Goal: Browse casually

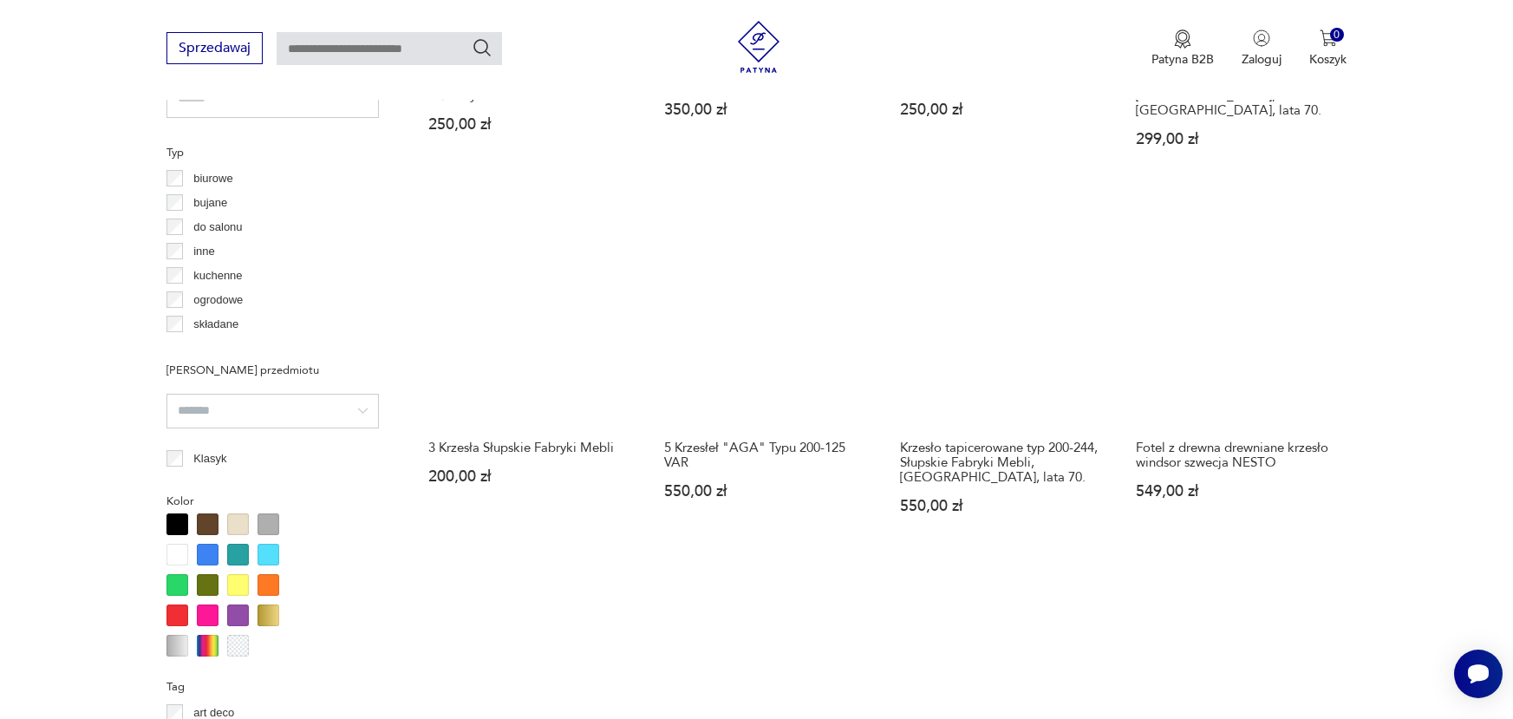
scroll to position [1586, 0]
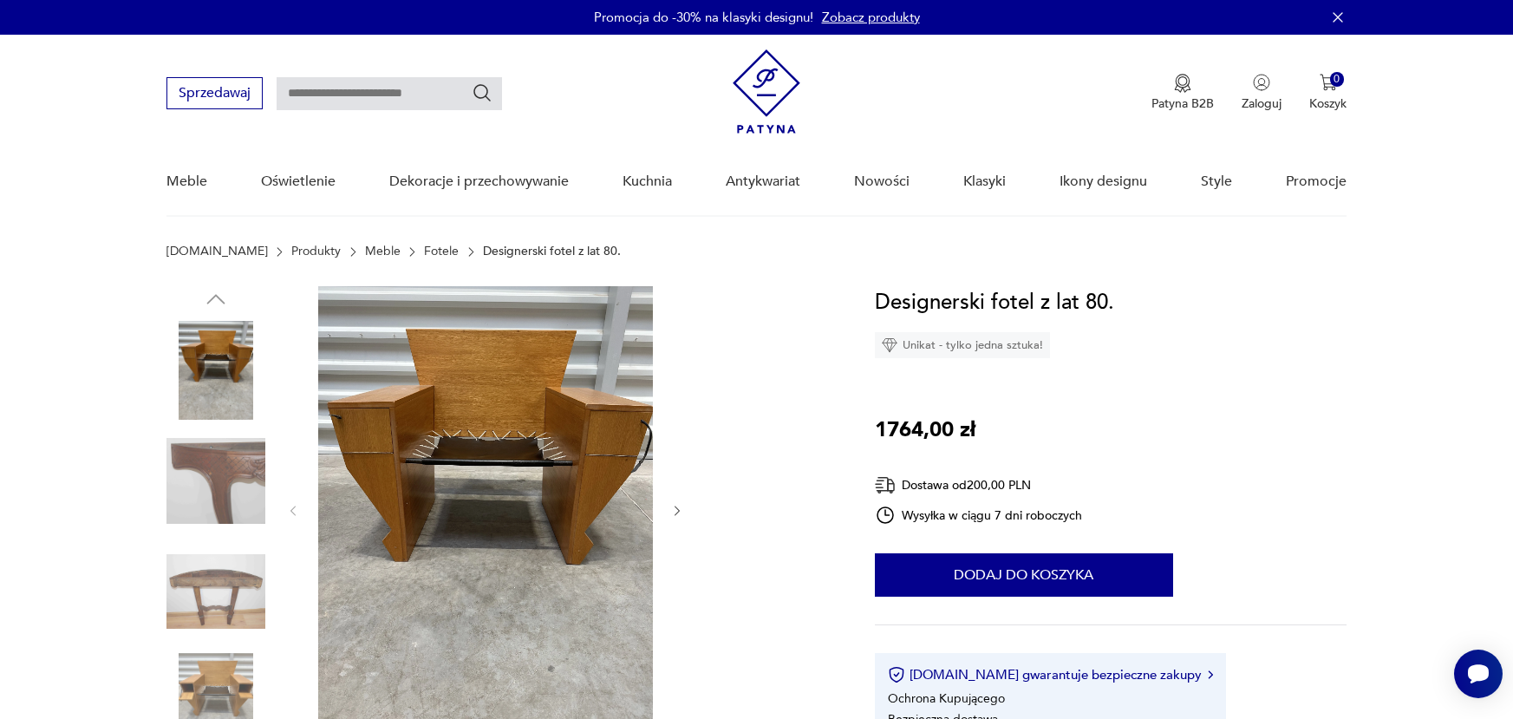
scroll to position [87, 0]
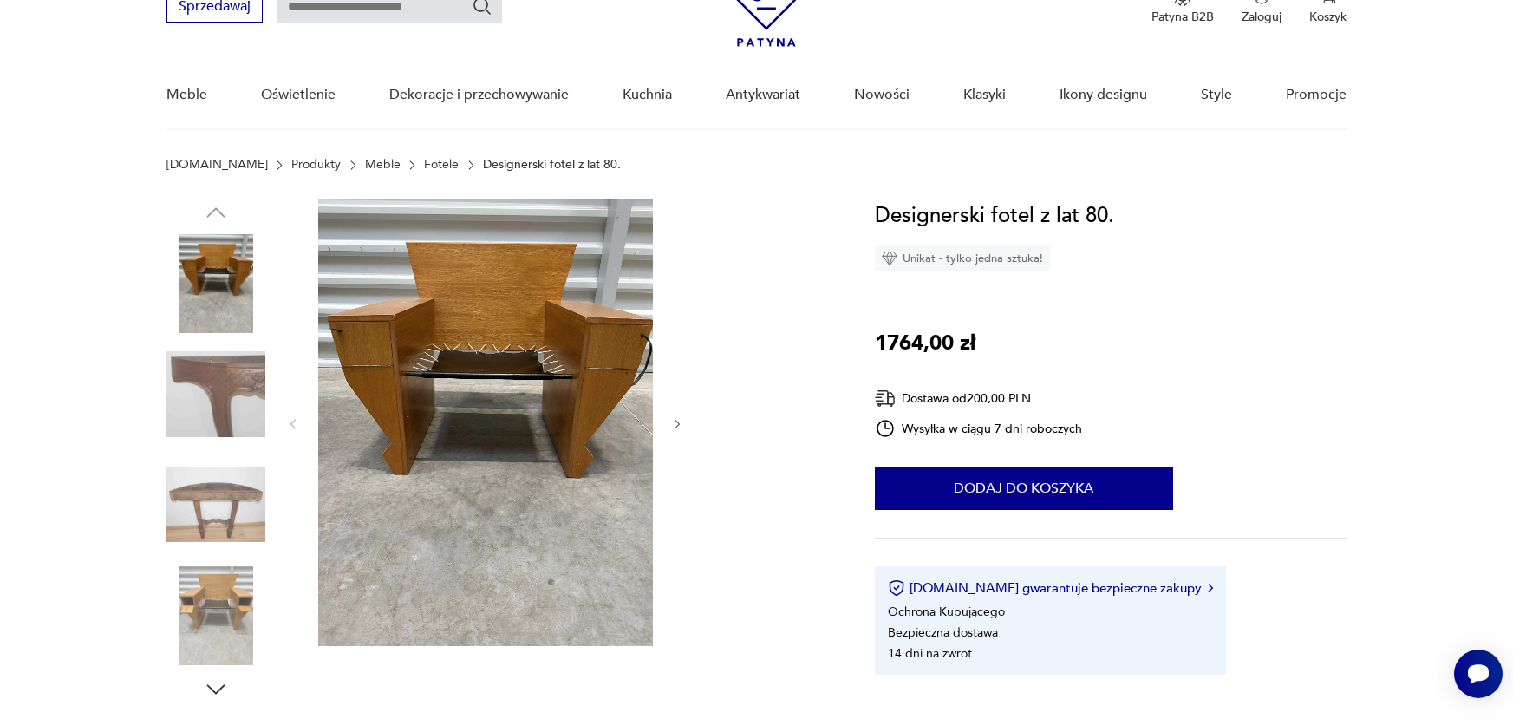
click at [681, 421] on icon "button" at bounding box center [677, 424] width 15 height 15
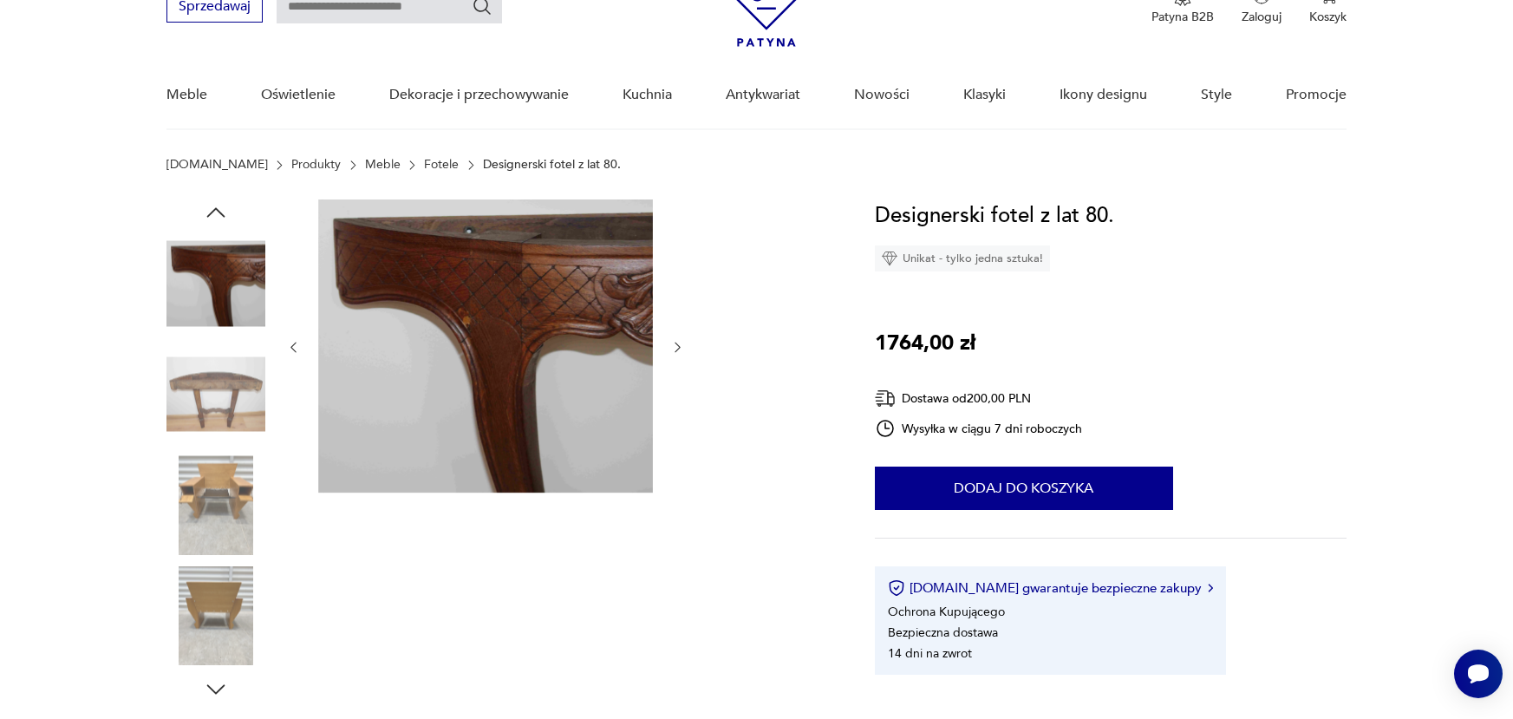
click at [681, 421] on div at bounding box center [485, 347] width 399 height 296
click at [226, 508] on img at bounding box center [216, 504] width 99 height 99
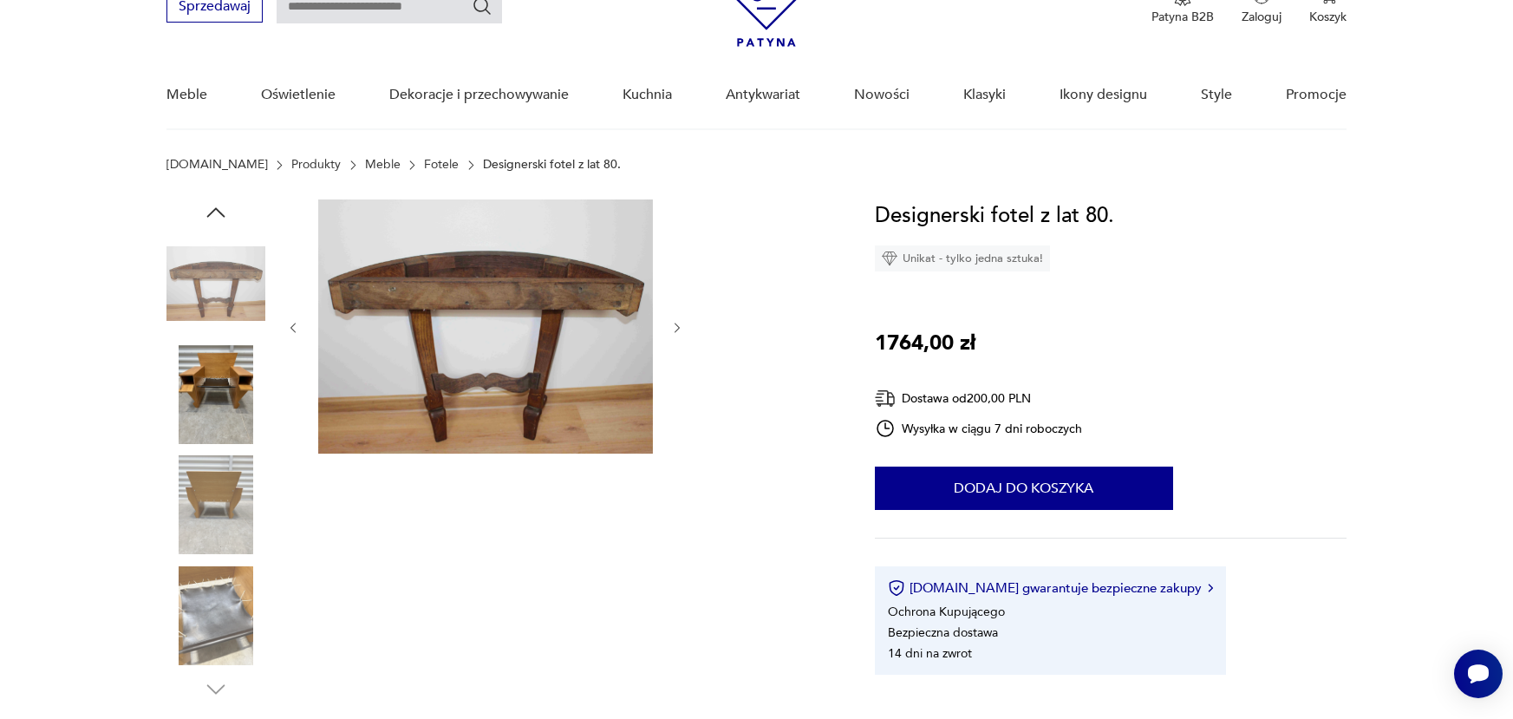
click at [226, 508] on img at bounding box center [216, 504] width 99 height 99
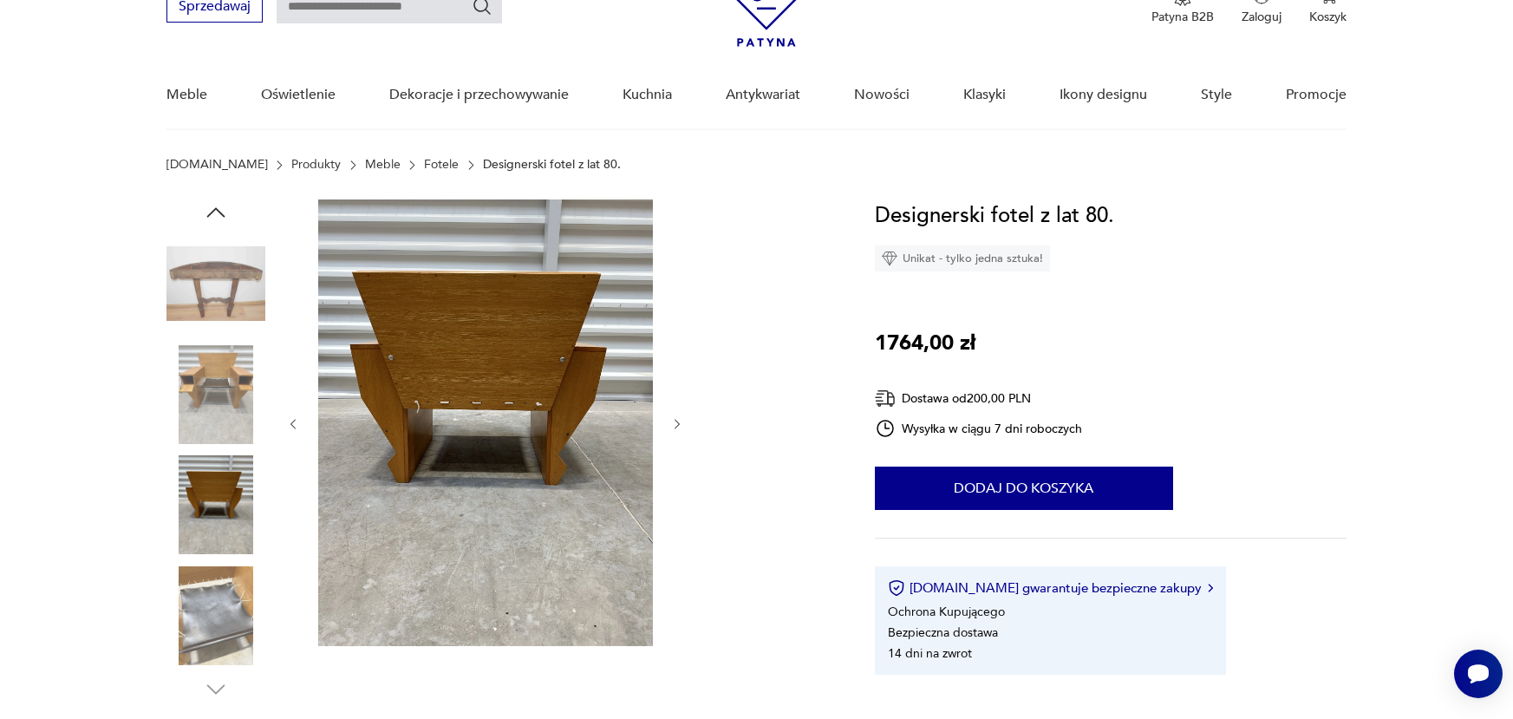
click at [219, 623] on img at bounding box center [216, 615] width 99 height 99
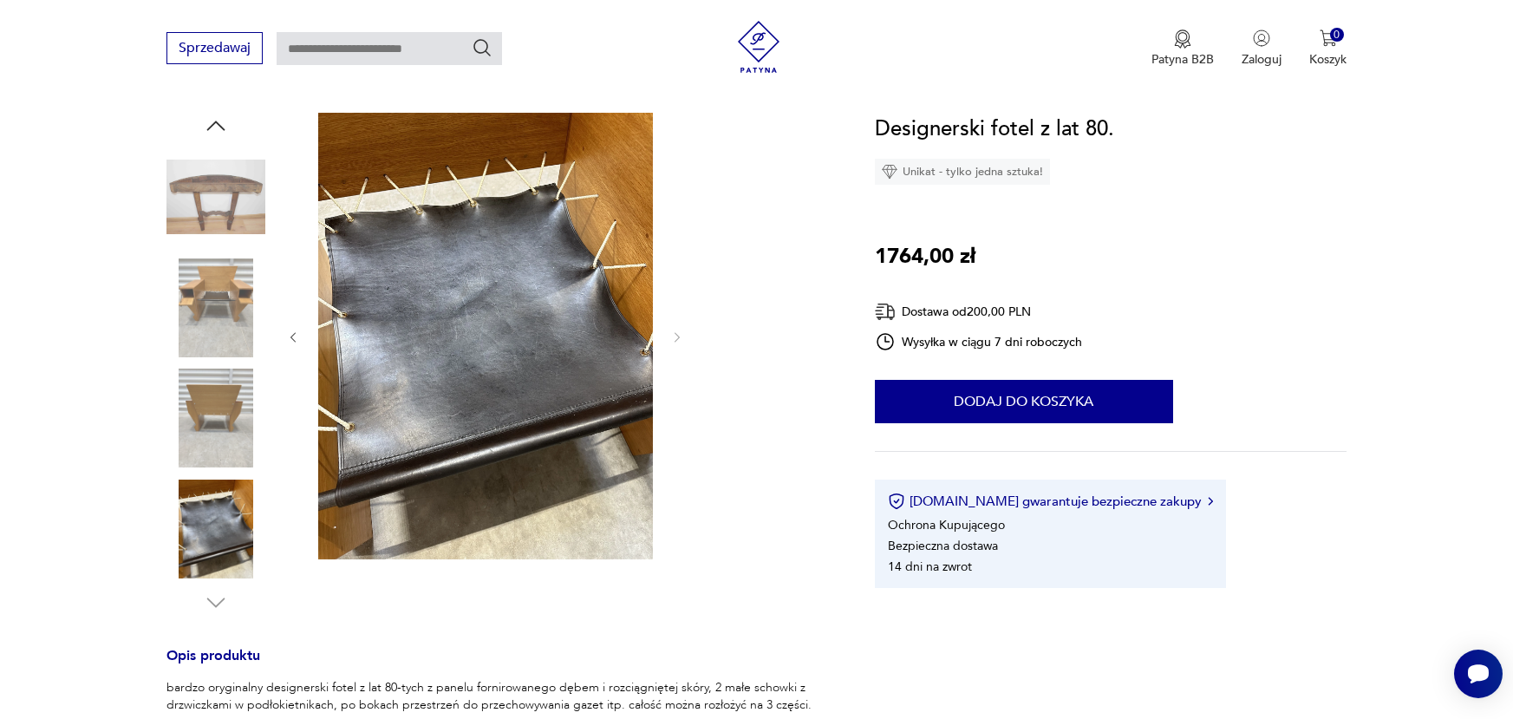
scroll to position [520, 0]
